Goal: Information Seeking & Learning: Check status

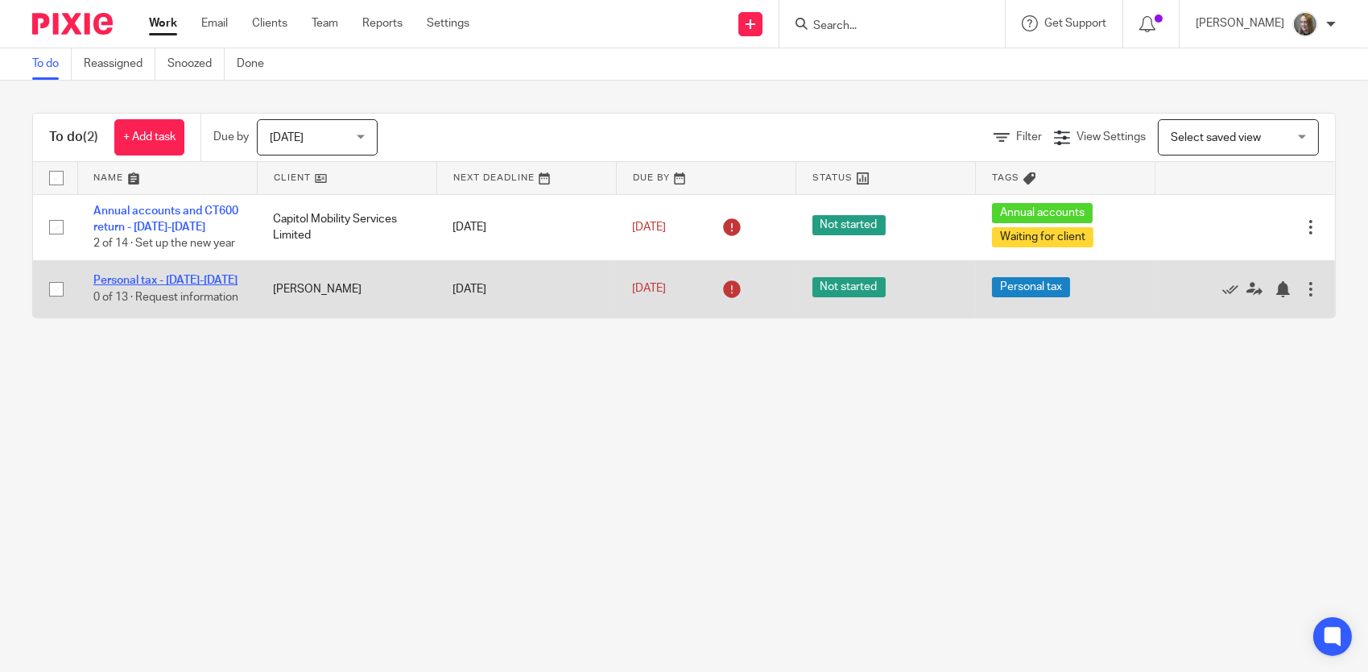
click at [184, 275] on link "Personal tax - [DATE]-[DATE]" at bounding box center [165, 280] width 144 height 11
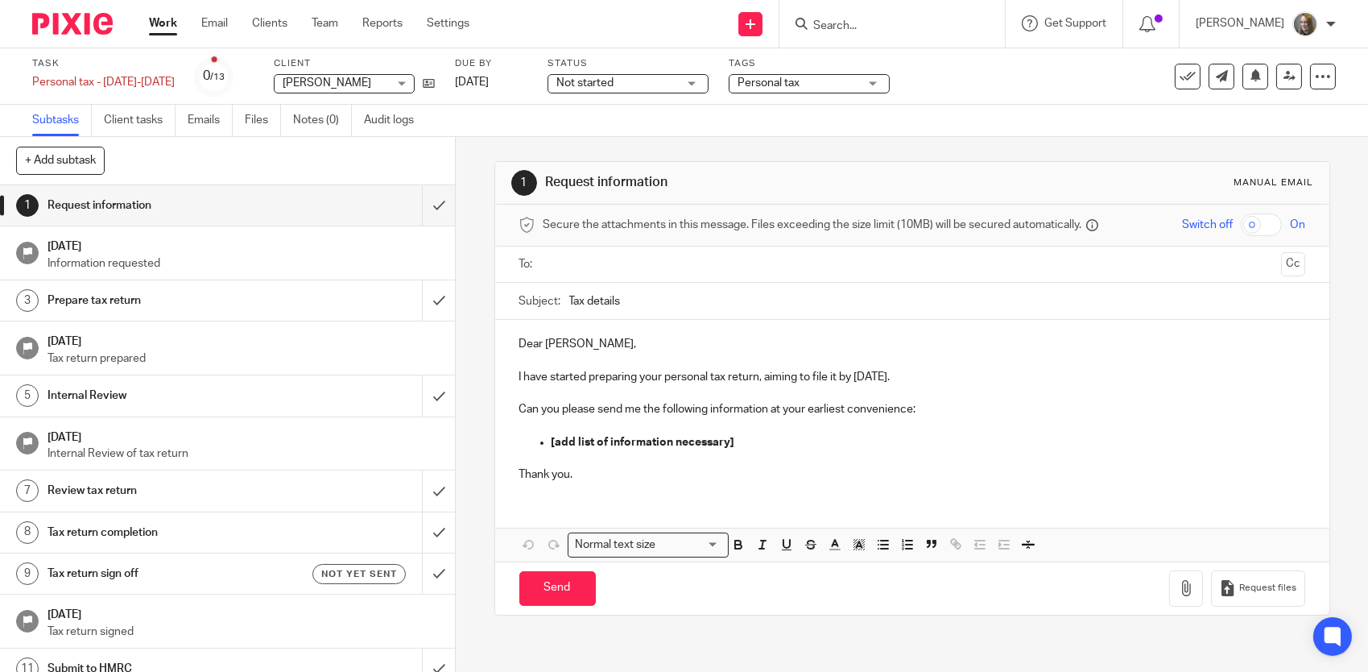
click at [761, 87] on span "Personal tax" at bounding box center [769, 82] width 62 height 11
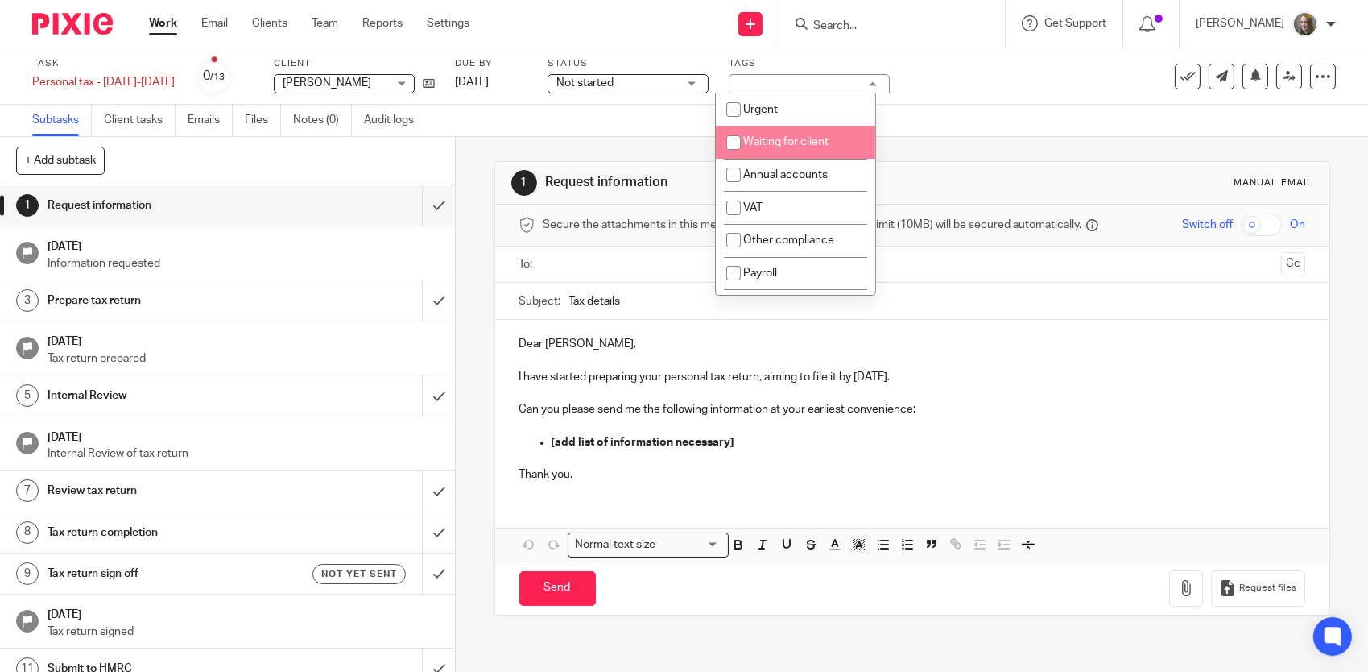
click at [824, 138] on span "Waiting for client" at bounding box center [785, 141] width 85 height 11
checkbox input "true"
click at [1048, 191] on div "1 Request information Manual email" at bounding box center [912, 183] width 802 height 26
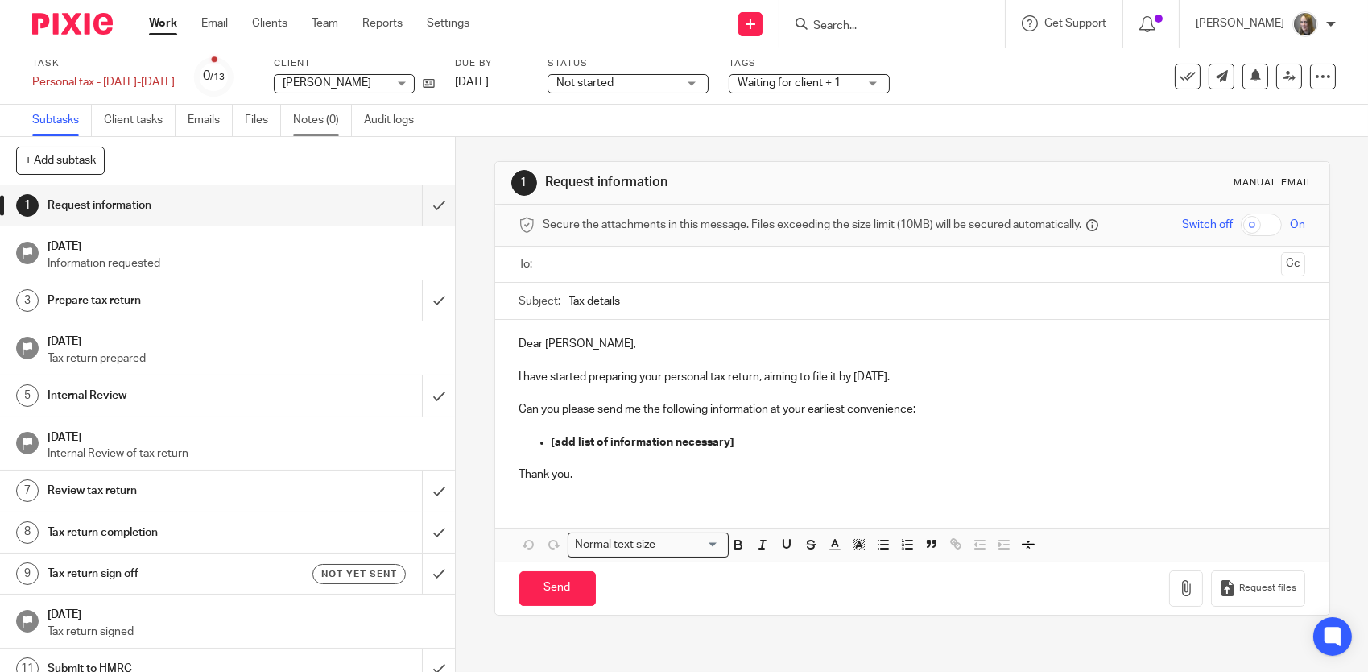
click at [336, 121] on link "Notes (0)" at bounding box center [322, 120] width 59 height 31
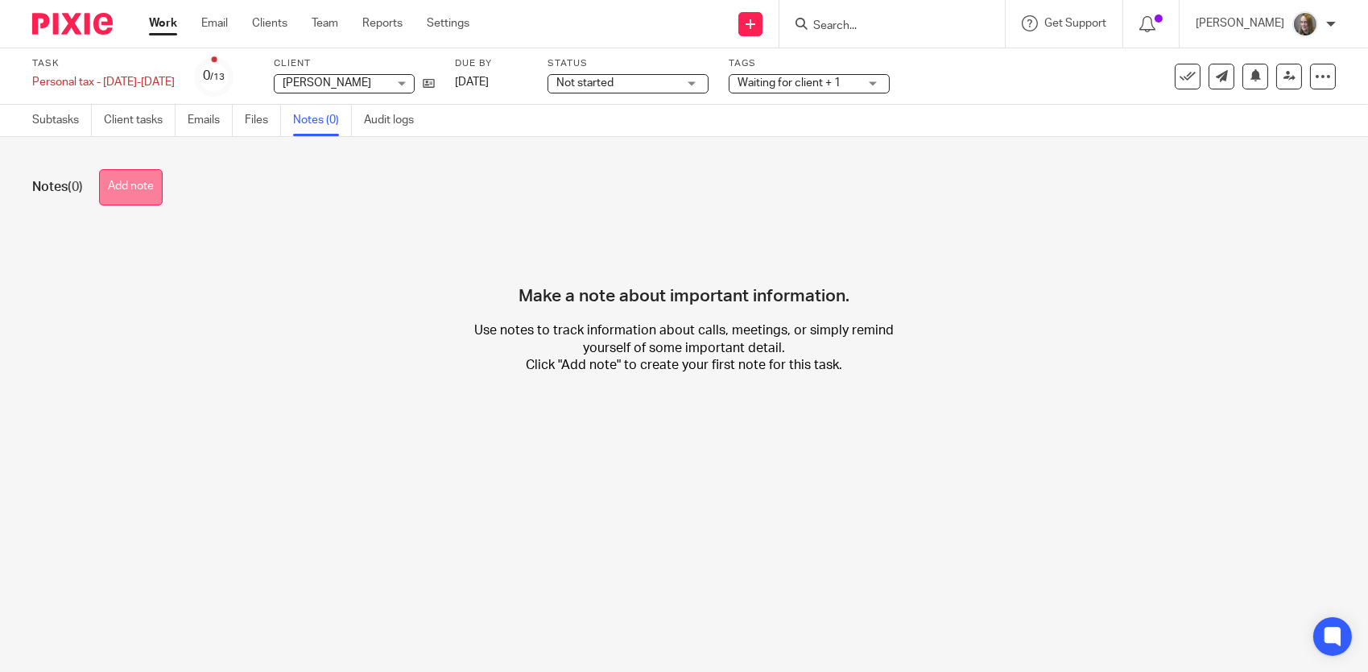
click at [118, 188] on button "Add note" at bounding box center [131, 187] width 64 height 36
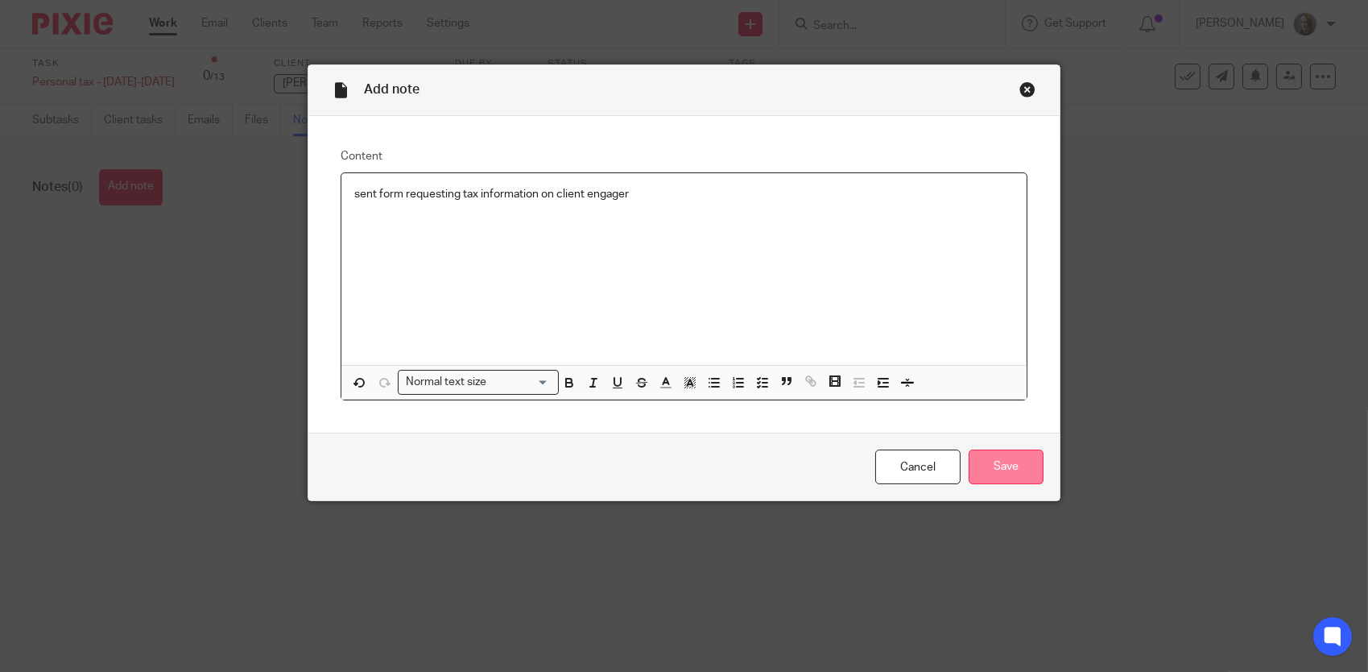
click at [1002, 462] on input "Save" at bounding box center [1006, 466] width 75 height 35
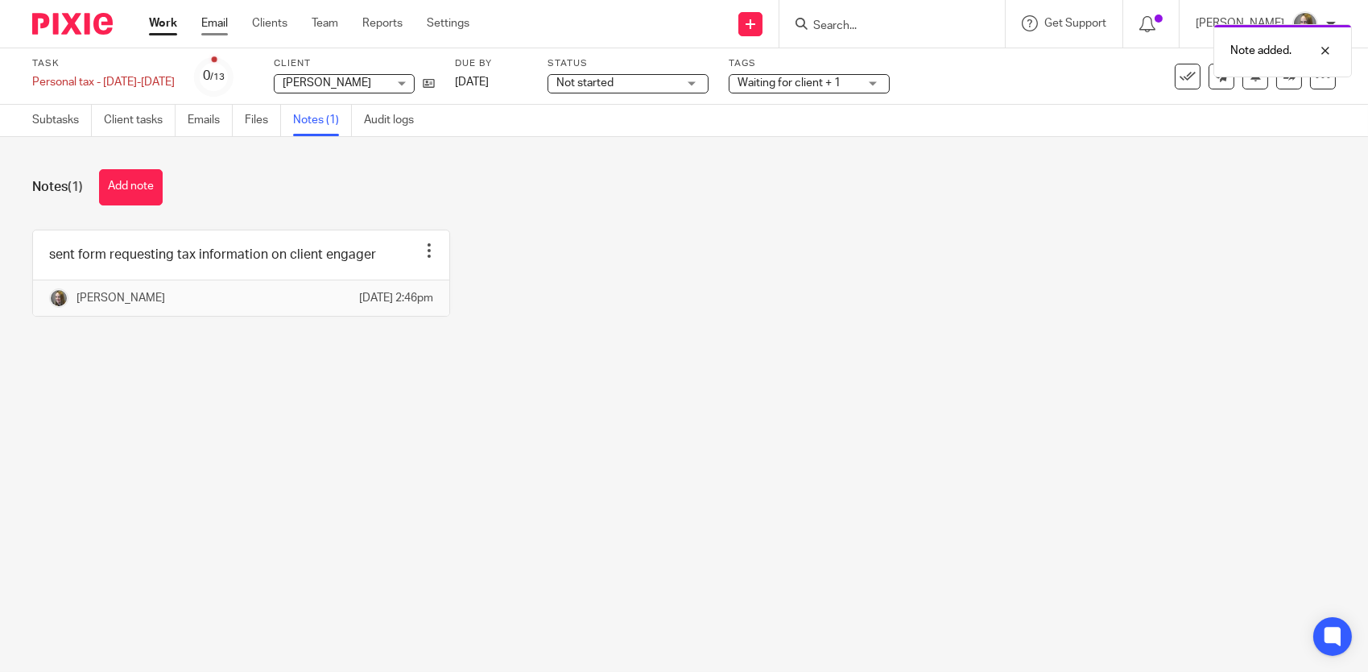
click at [224, 23] on link "Email" at bounding box center [214, 23] width 27 height 16
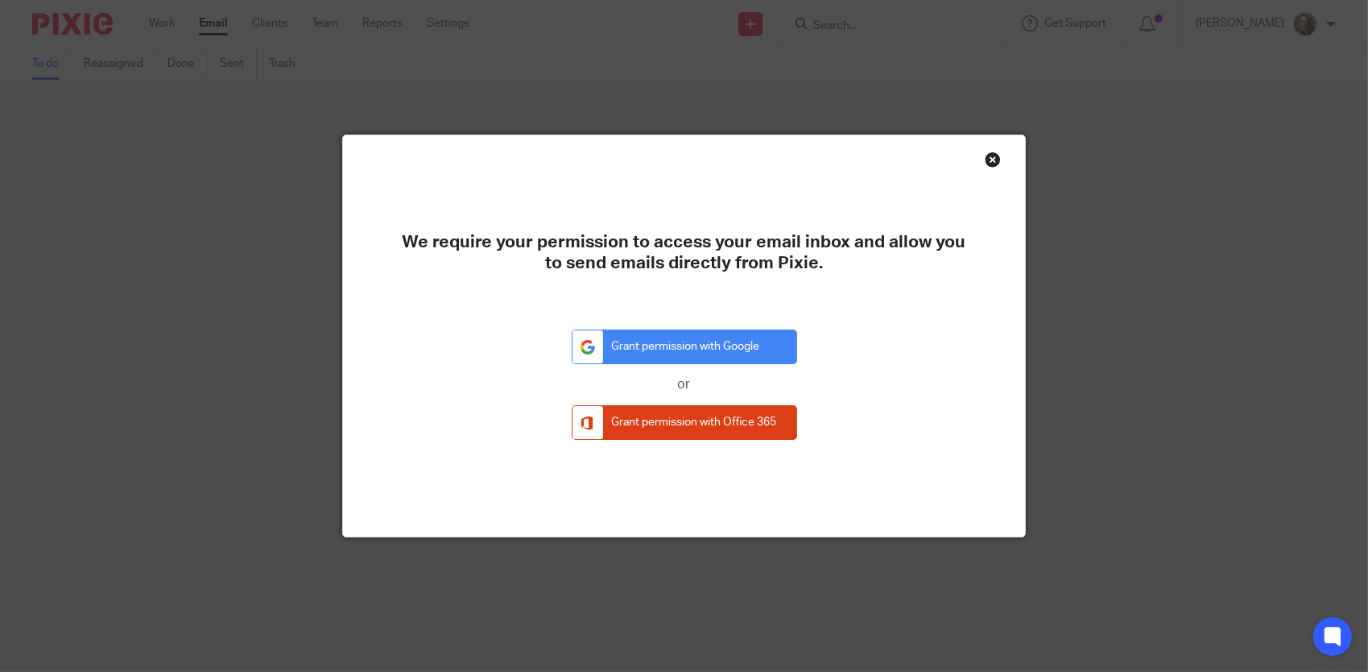
click at [989, 162] on div "Close this dialog window" at bounding box center [993, 159] width 16 height 16
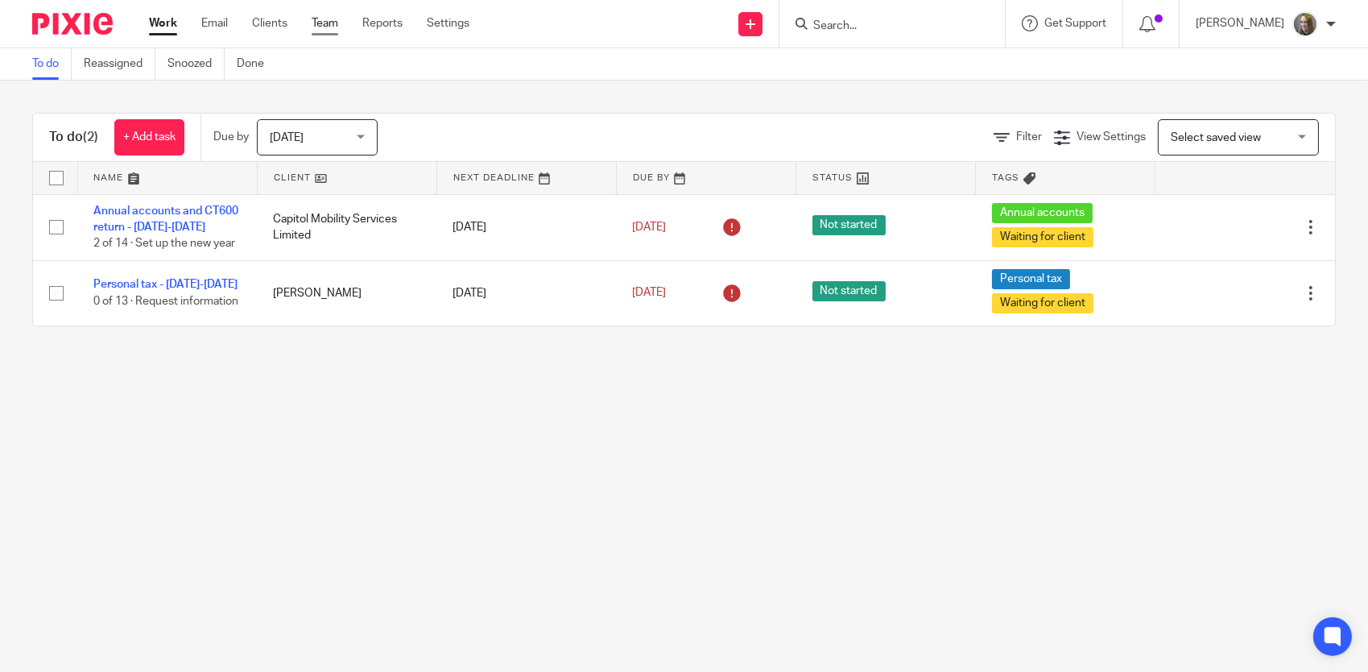
click at [322, 24] on link "Team" at bounding box center [325, 23] width 27 height 16
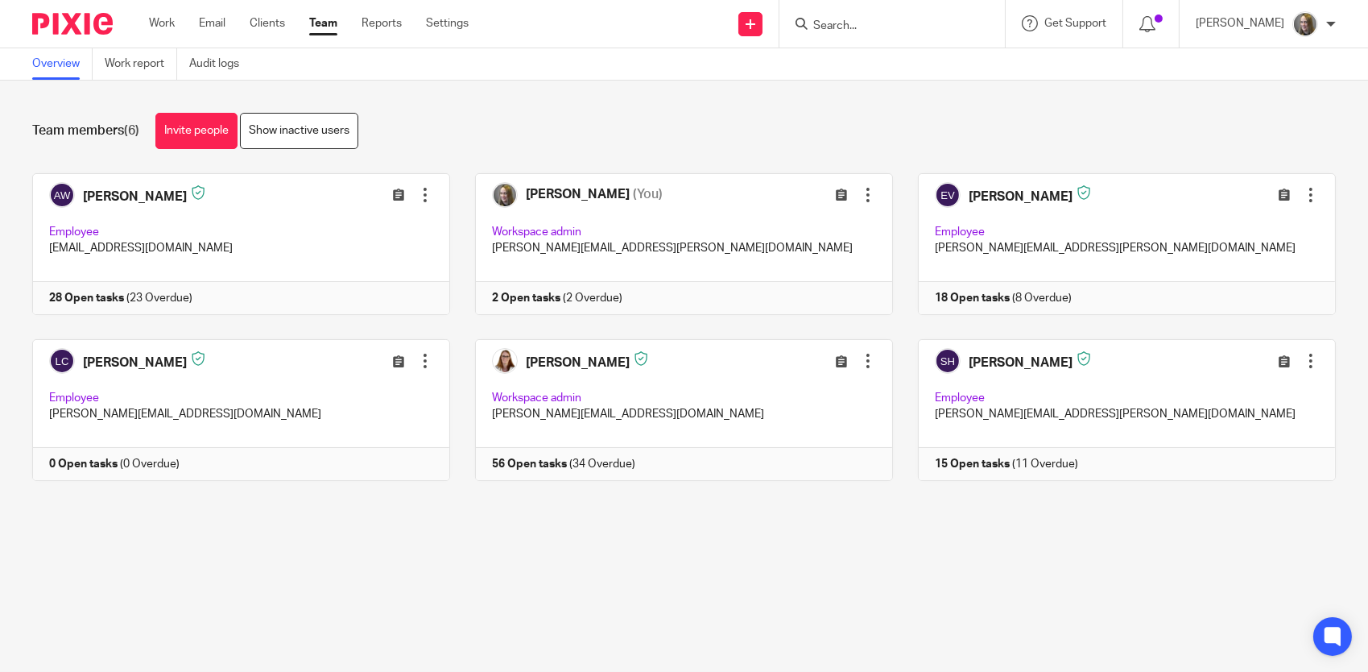
click at [865, 24] on input "Search" at bounding box center [884, 26] width 145 height 14
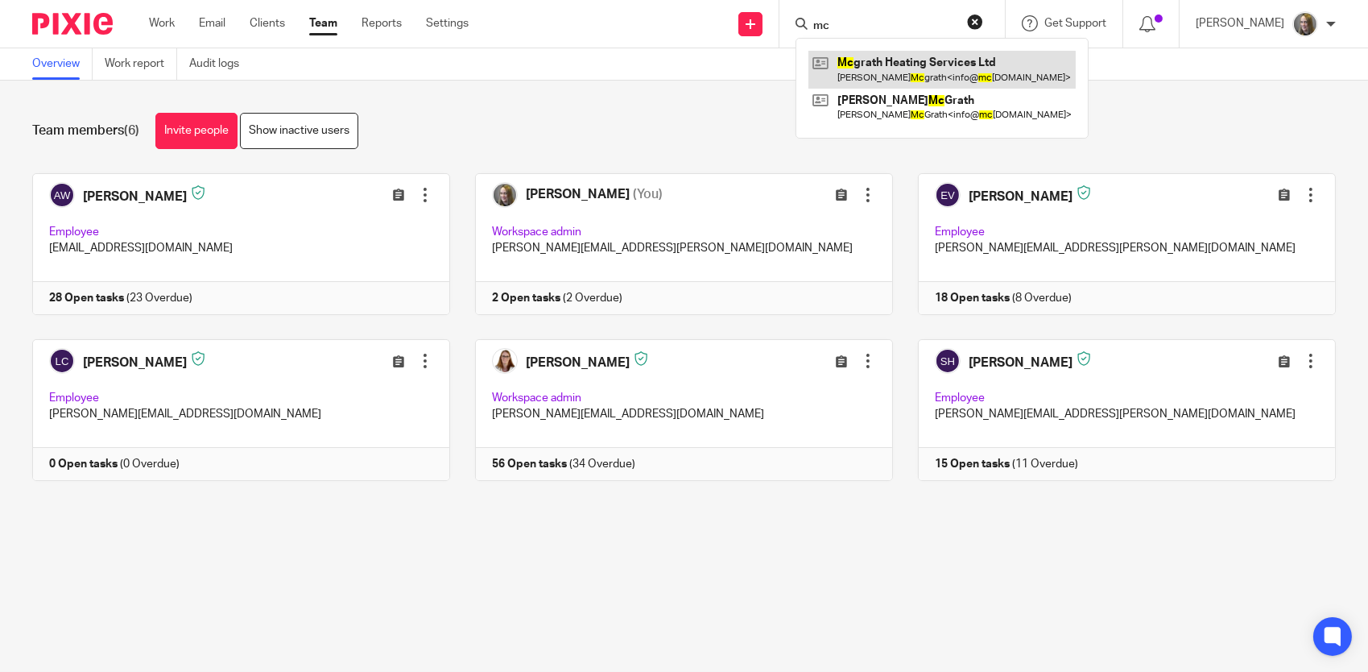
type input "mc"
click at [913, 66] on link at bounding box center [942, 69] width 267 height 37
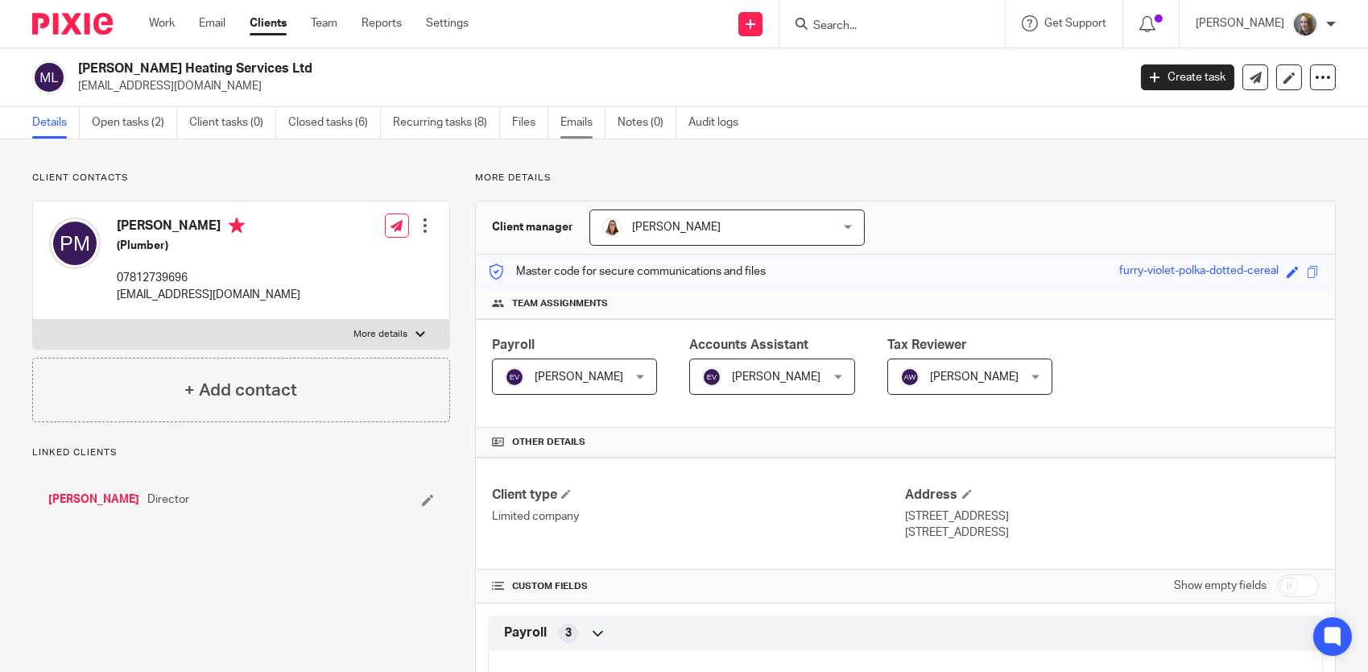
click at [595, 121] on link "Emails" at bounding box center [583, 122] width 45 height 31
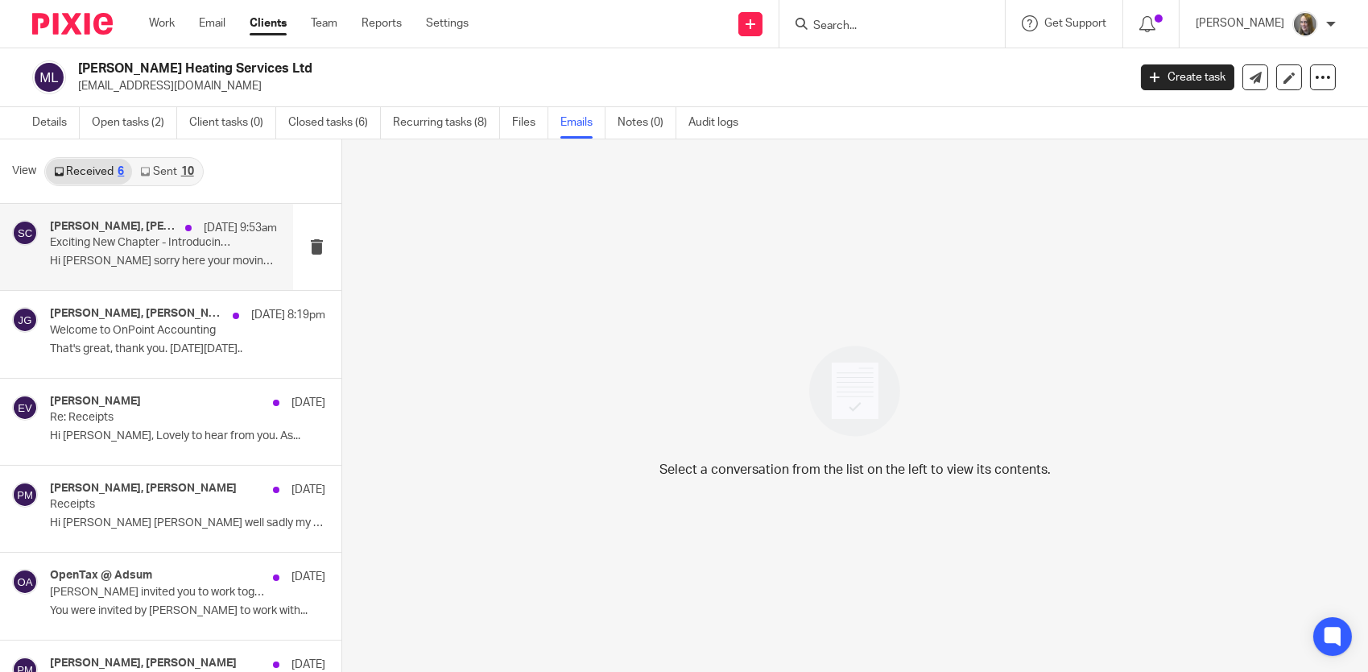
click at [132, 253] on div "Sarah Cherry, Paul McGrath 13 Aug 9:53am Exciting New Chapter - Introducing You…" at bounding box center [163, 247] width 227 height 54
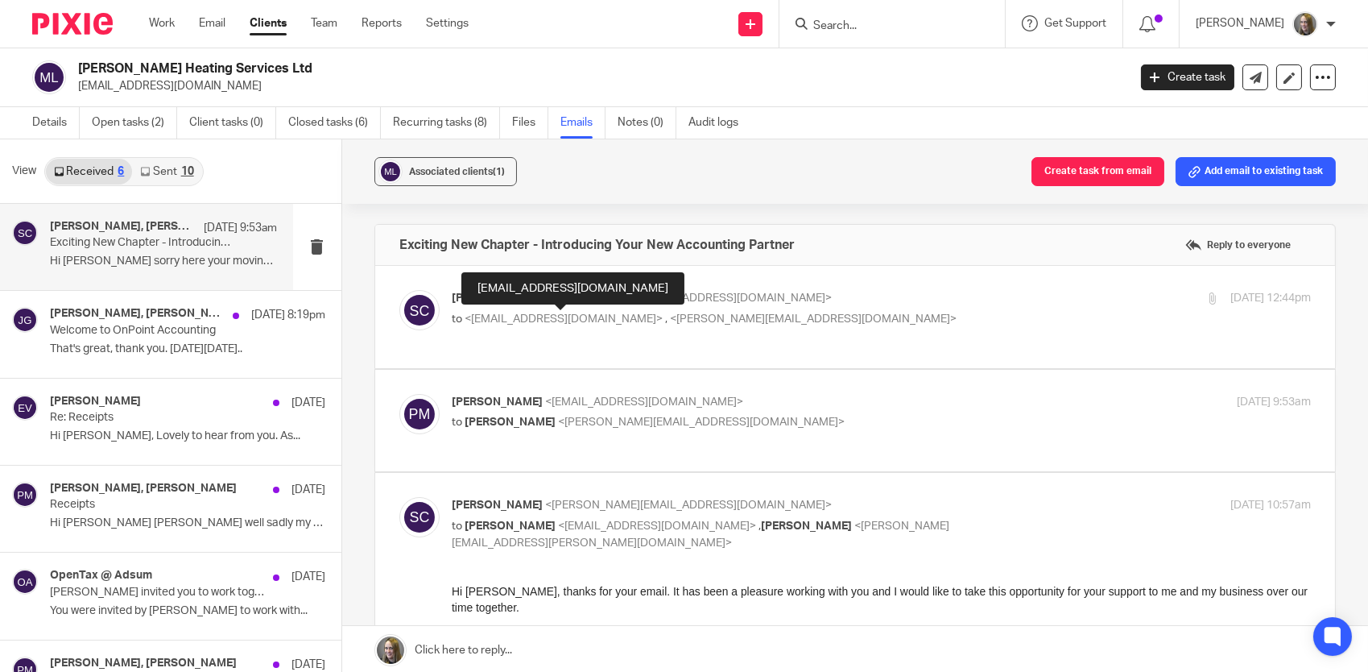
click at [617, 313] on span "<info@mcgrathheatingservices.co.uk>" at bounding box center [564, 318] width 198 height 11
checkbox input "true"
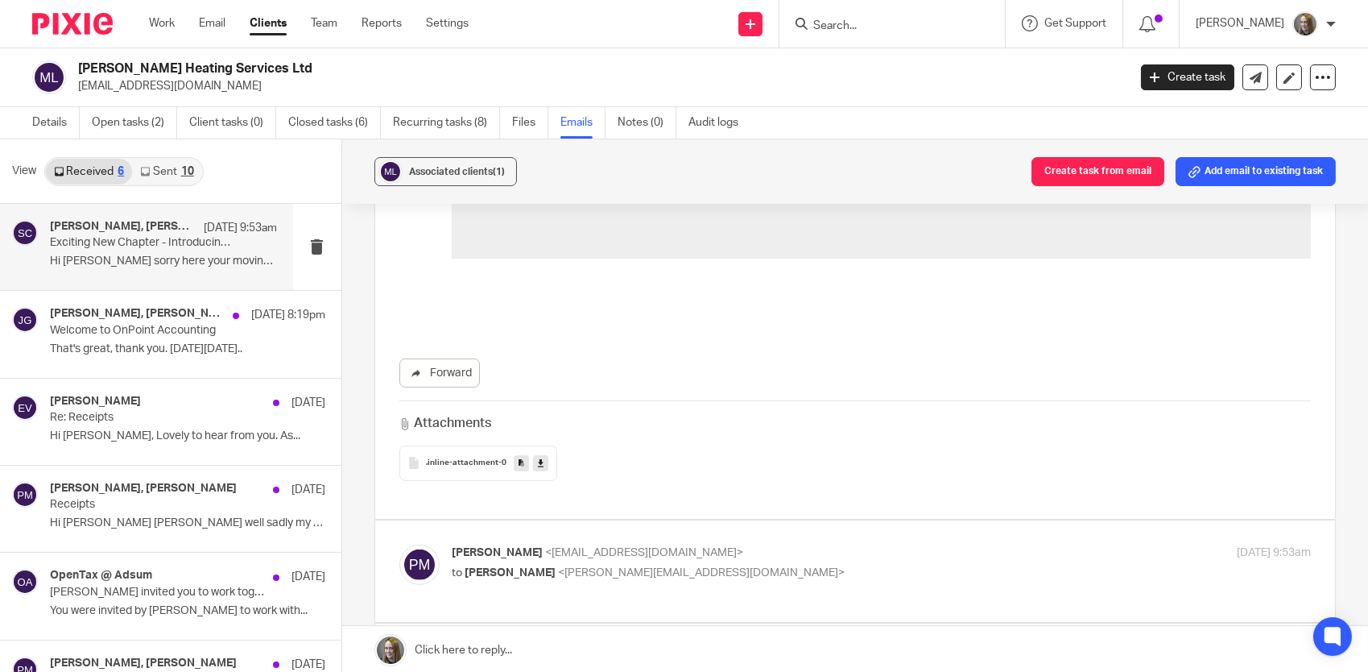
scroll to position [1289, 0]
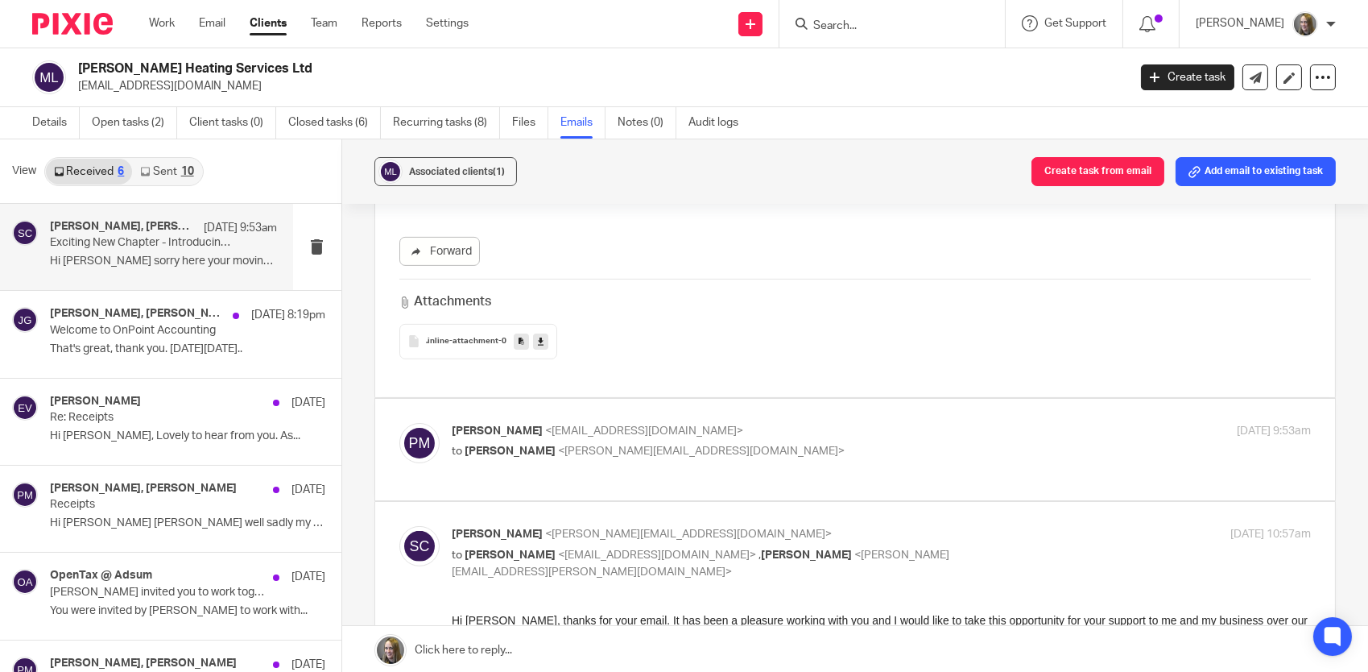
click at [636, 447] on span "<sarah.cherry@stellaraccounts.co.uk>" at bounding box center [701, 450] width 287 height 11
checkbox input "true"
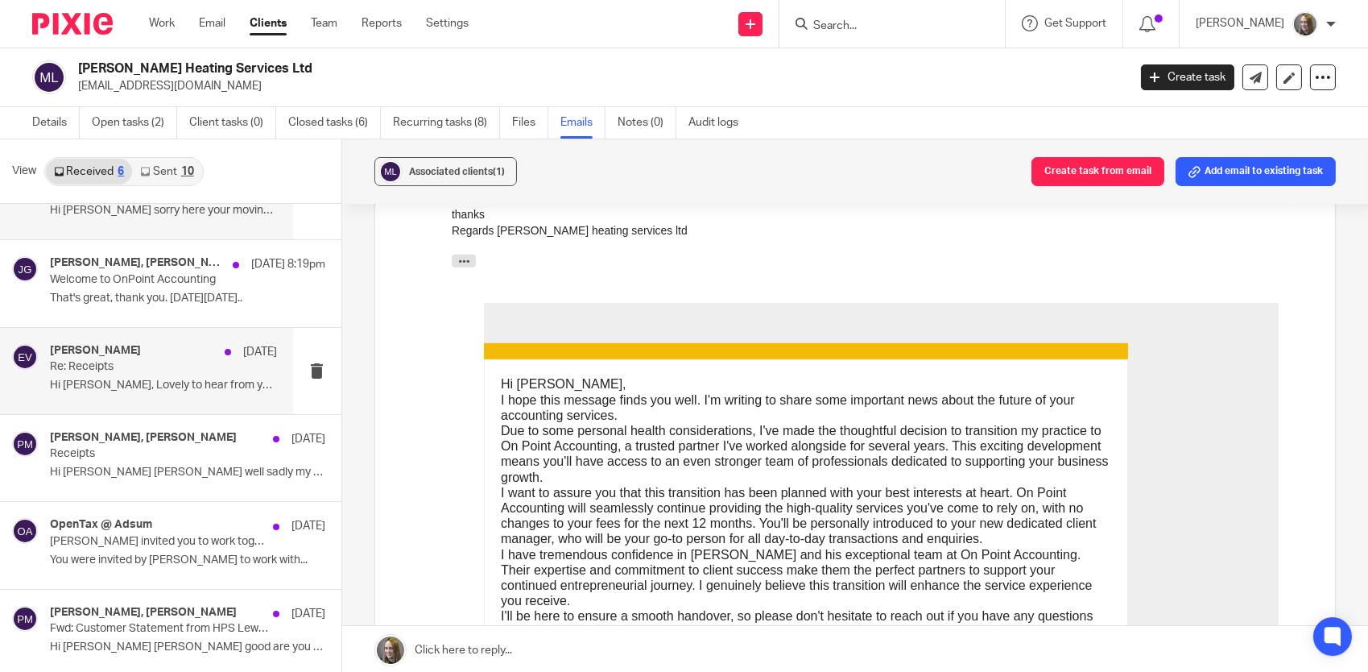
scroll to position [52, 0]
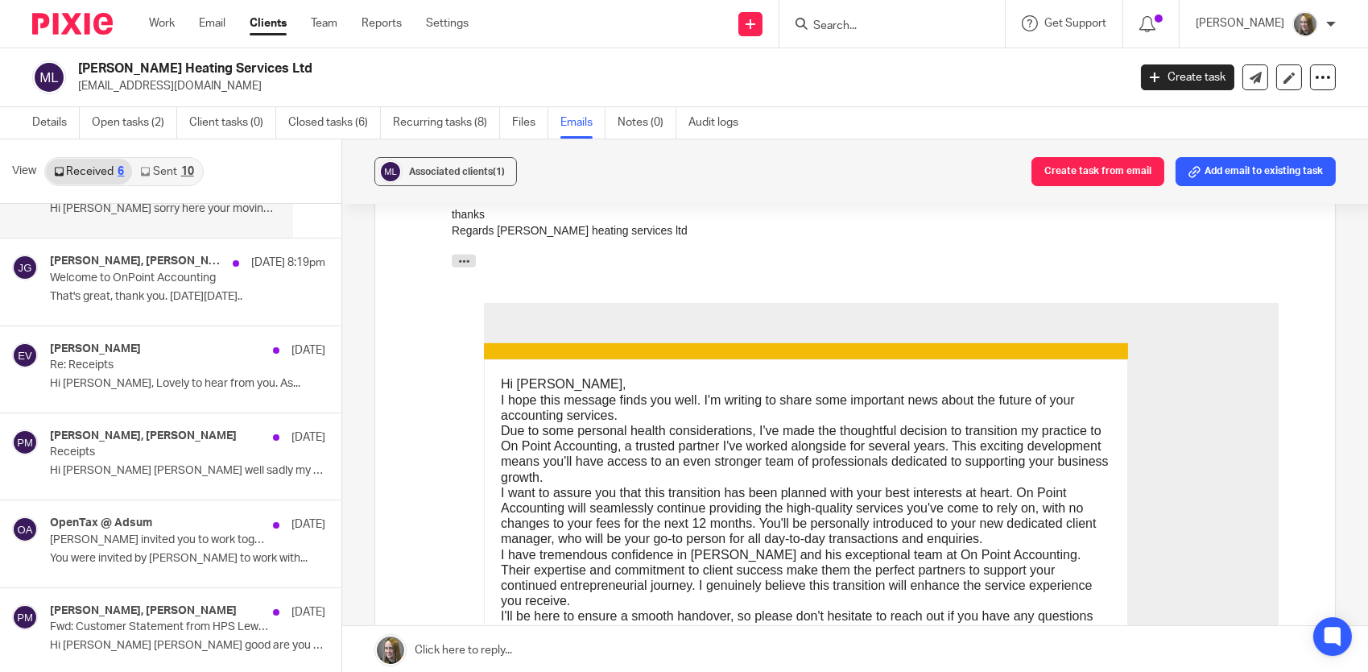
click at [275, 25] on link "Clients" at bounding box center [268, 23] width 37 height 16
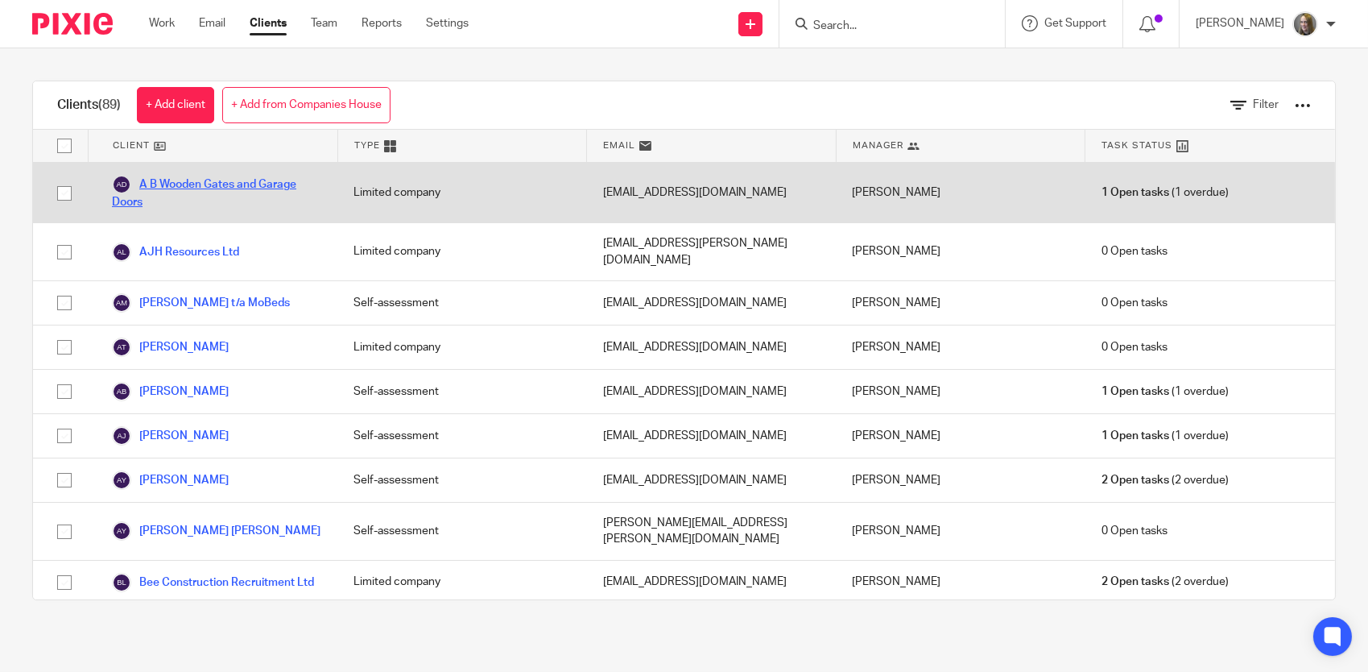
click at [261, 184] on link "A B Wooden Gates and Garage Doors" at bounding box center [216, 192] width 209 height 35
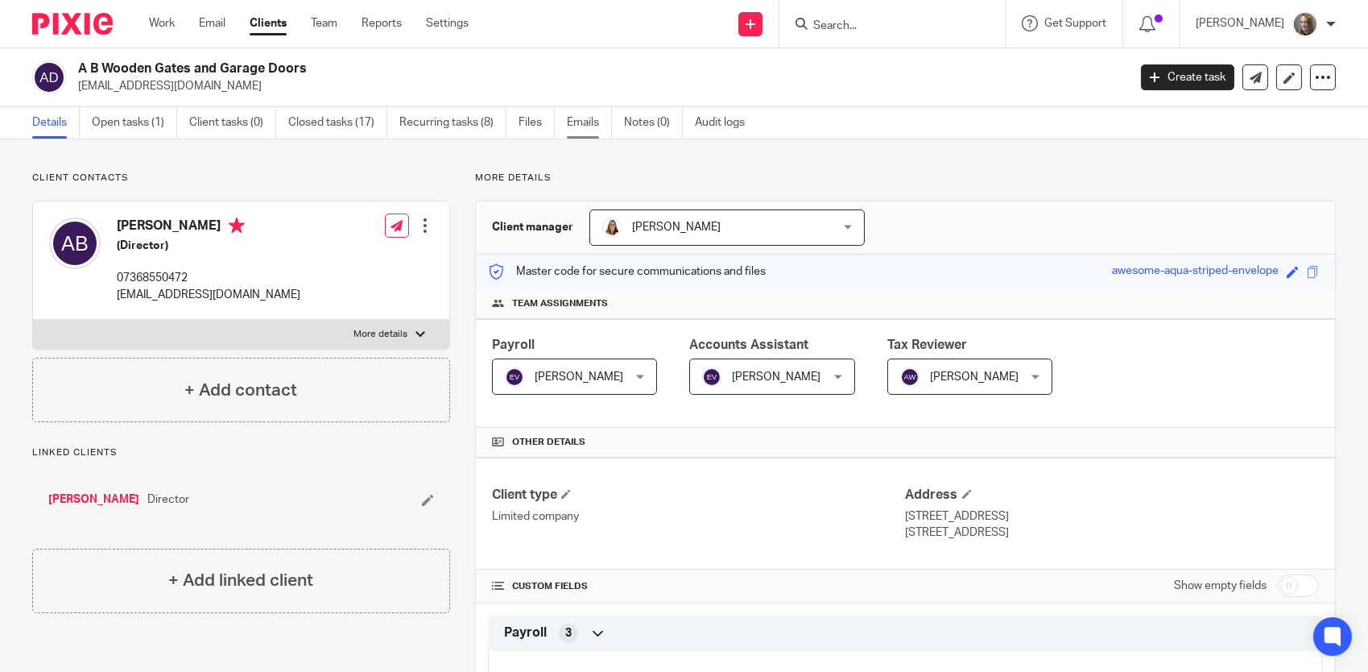
click at [586, 125] on link "Emails" at bounding box center [589, 122] width 45 height 31
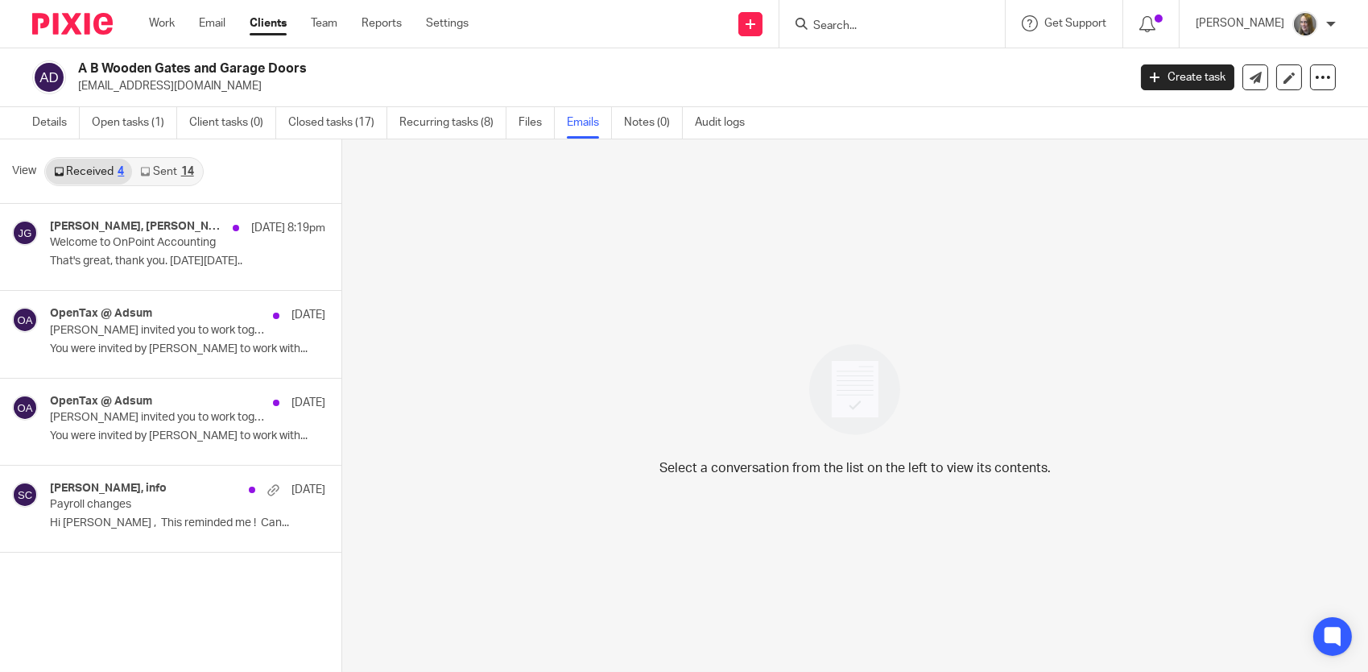
click at [275, 27] on link "Clients" at bounding box center [268, 23] width 37 height 16
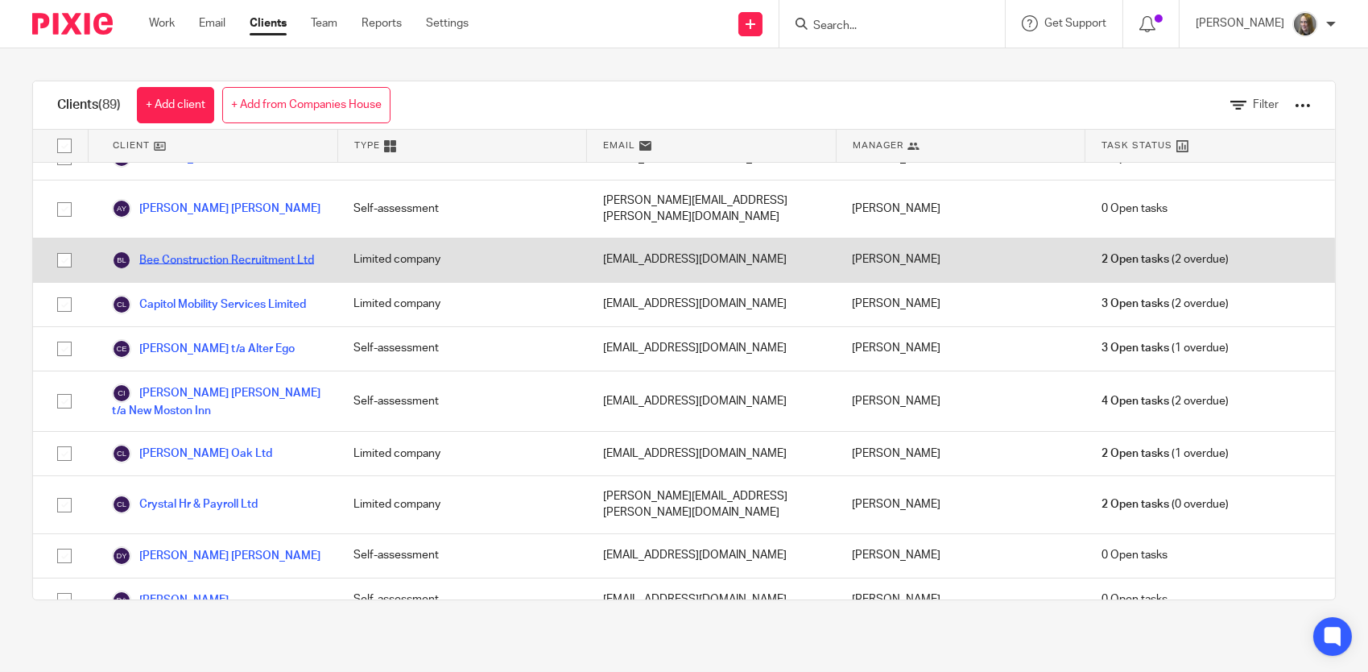
scroll to position [403, 0]
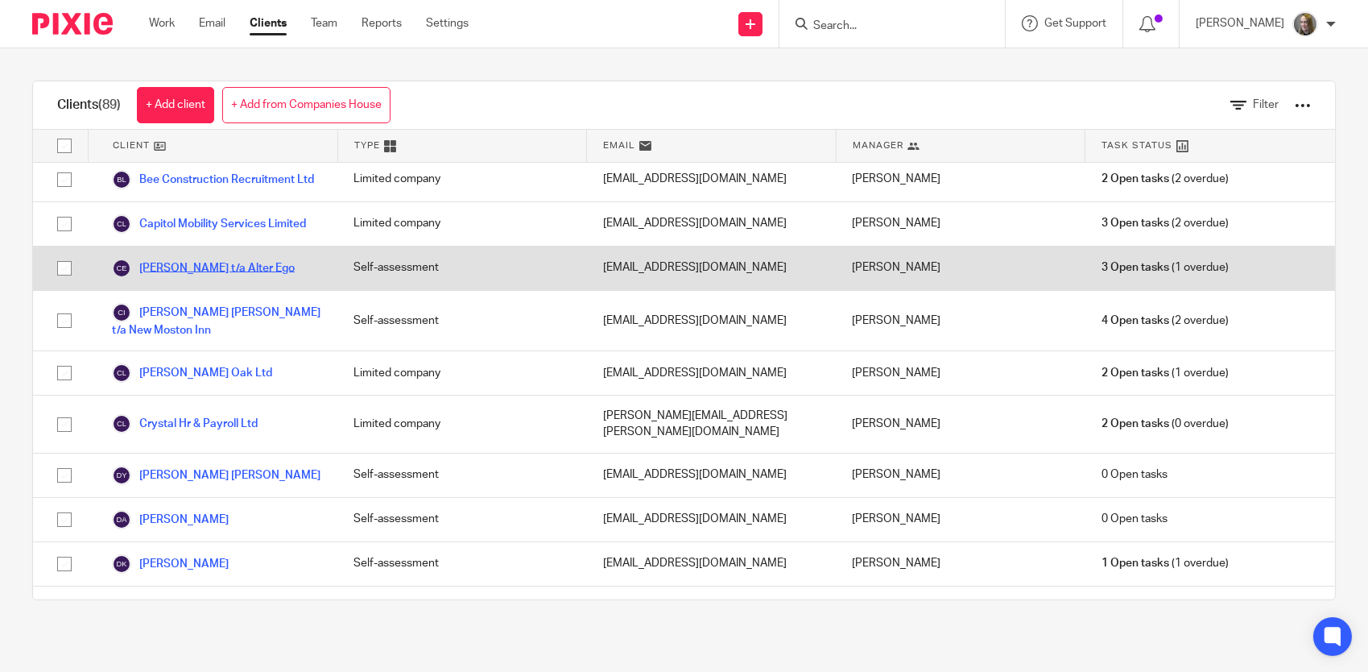
click at [259, 259] on link "Claire Hastie t/a Alter Ego" at bounding box center [203, 268] width 183 height 19
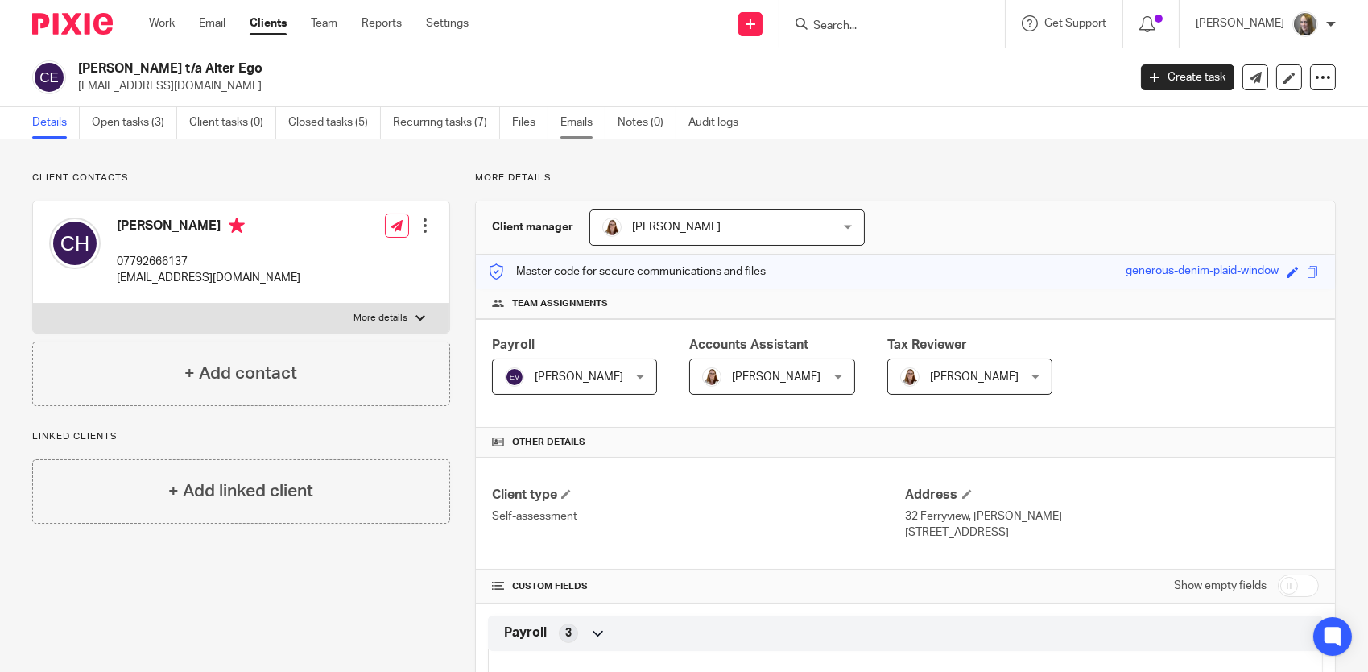
click at [596, 125] on link "Emails" at bounding box center [583, 122] width 45 height 31
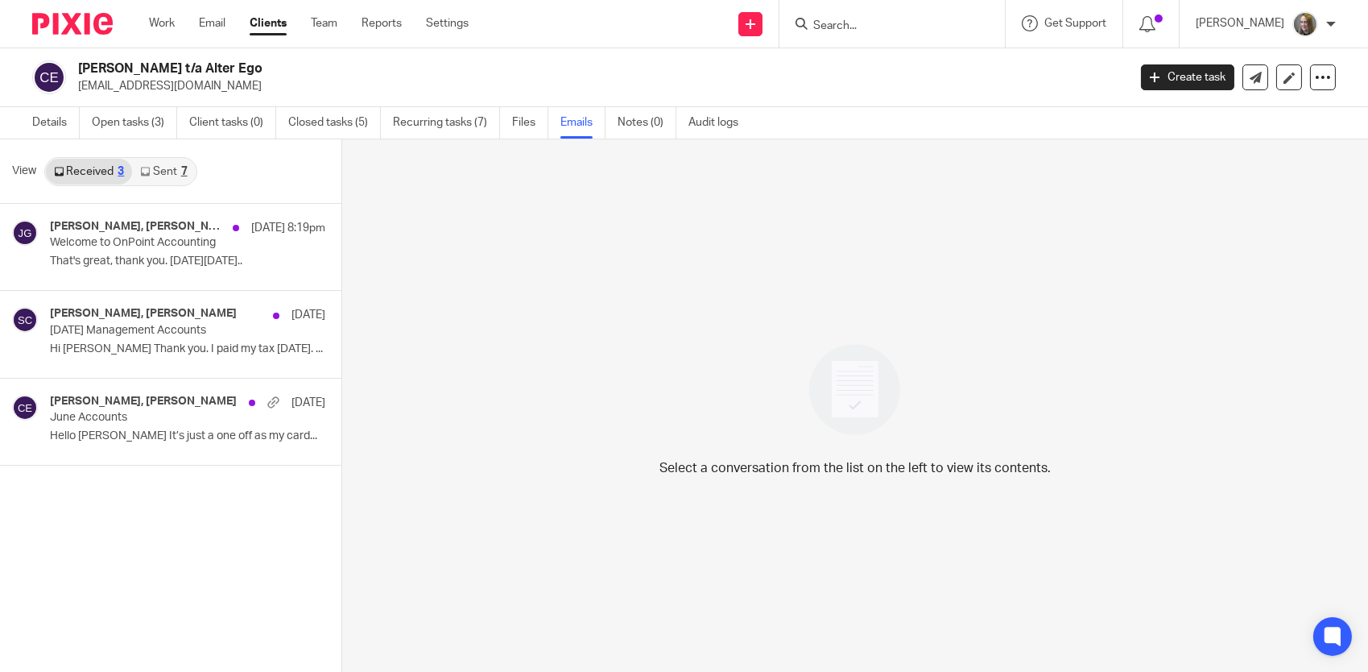
click at [272, 28] on link "Clients" at bounding box center [268, 23] width 37 height 16
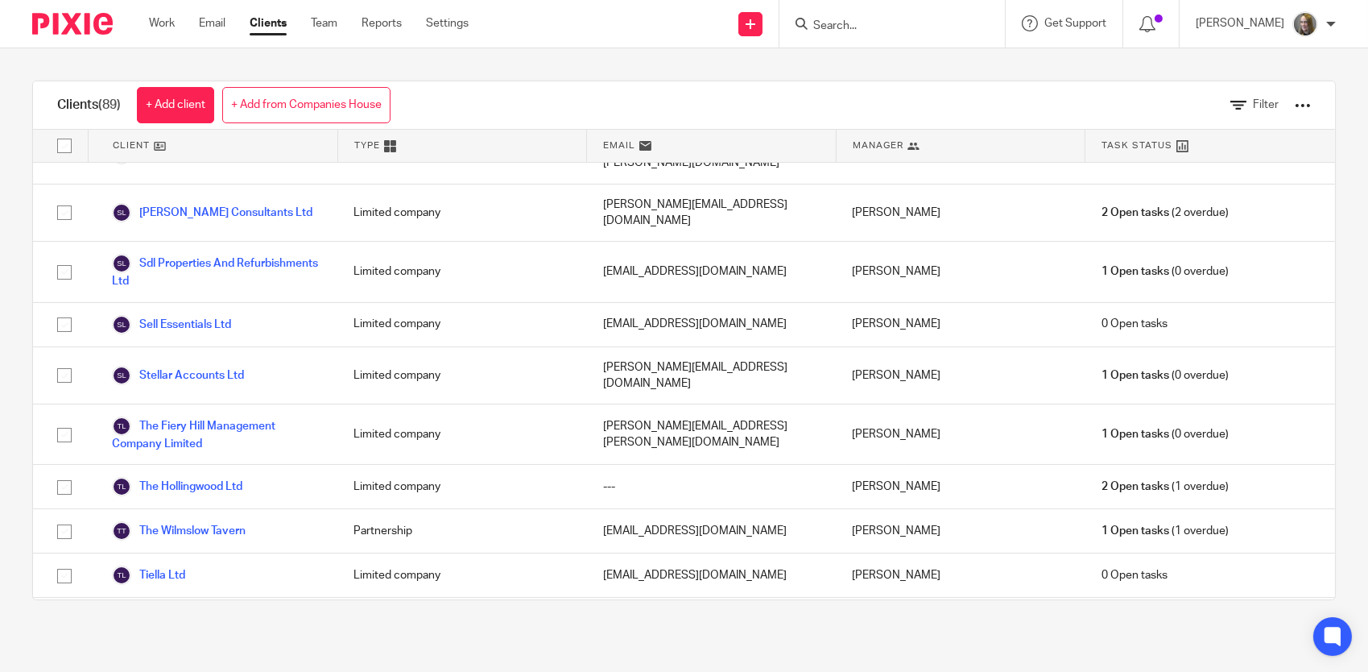
scroll to position [3840, 0]
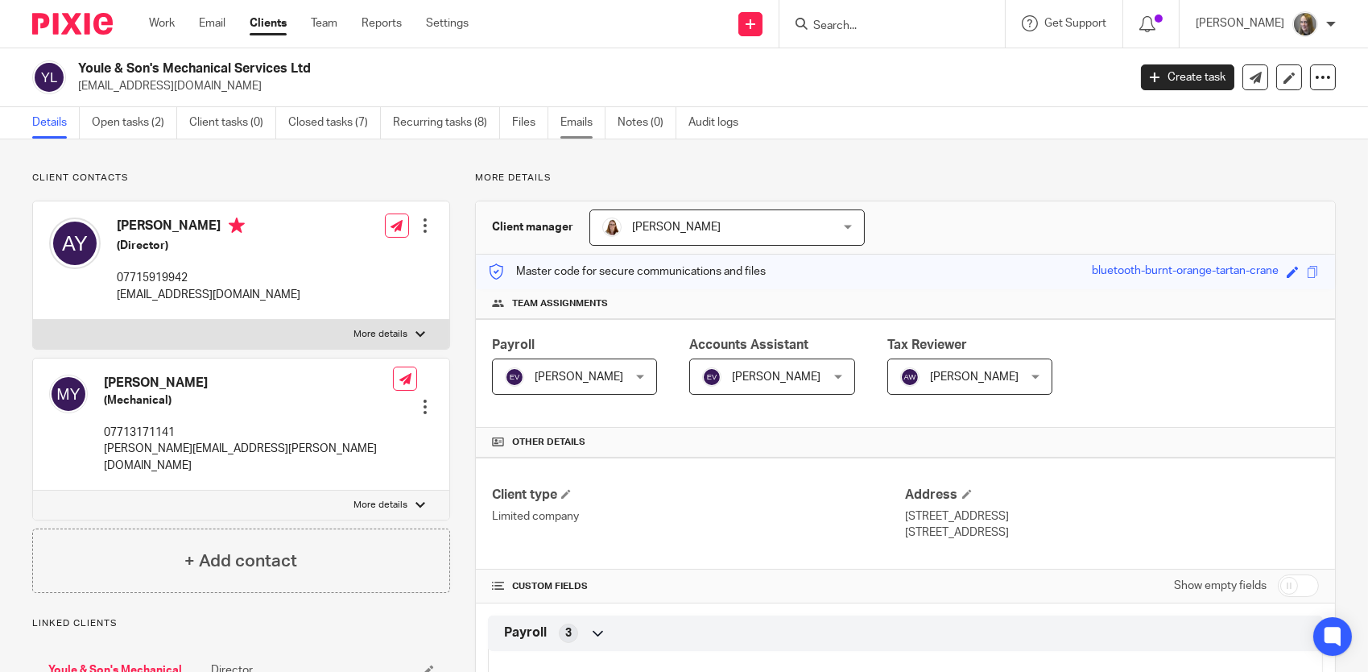
click at [595, 124] on link "Emails" at bounding box center [583, 122] width 45 height 31
